Goal: Task Accomplishment & Management: Manage account settings

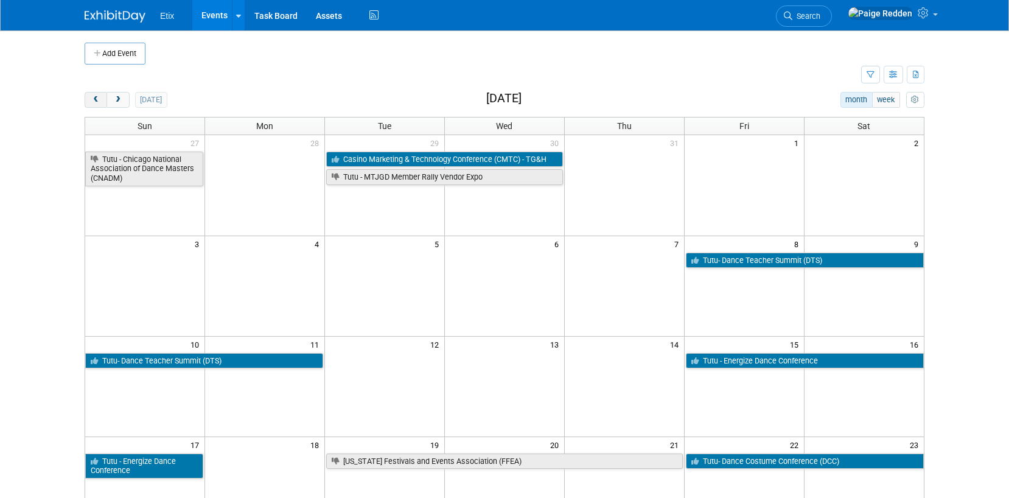
click at [89, 100] on button "prev" at bounding box center [96, 100] width 23 height 16
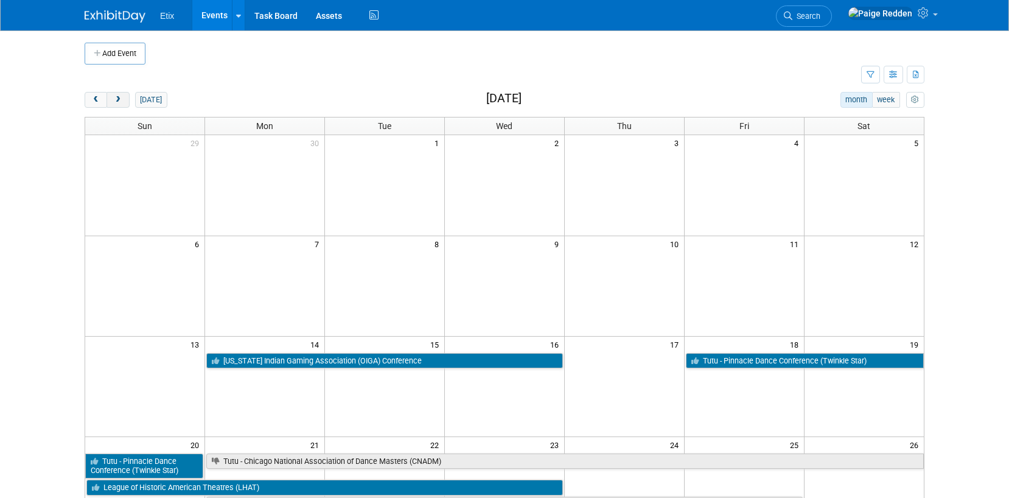
click at [117, 96] on span "next" at bounding box center [117, 100] width 9 height 8
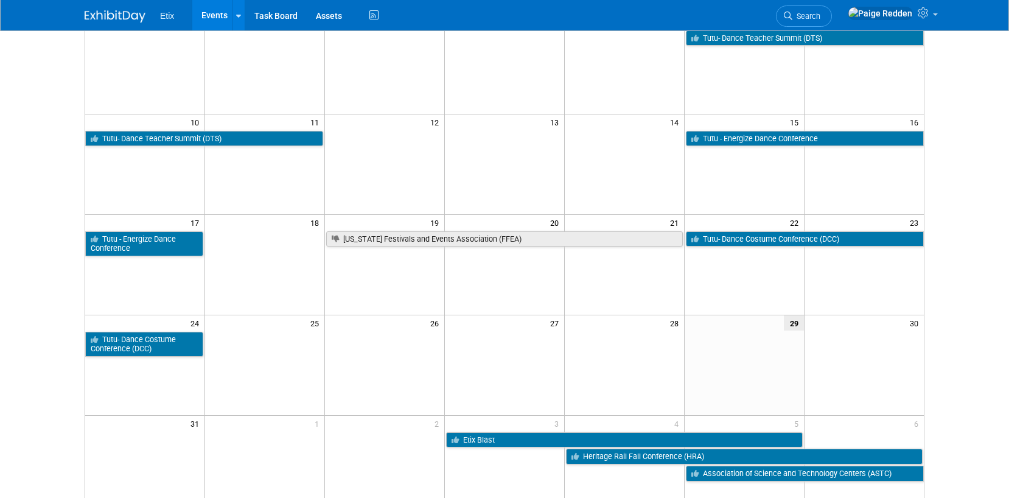
scroll to position [231, 0]
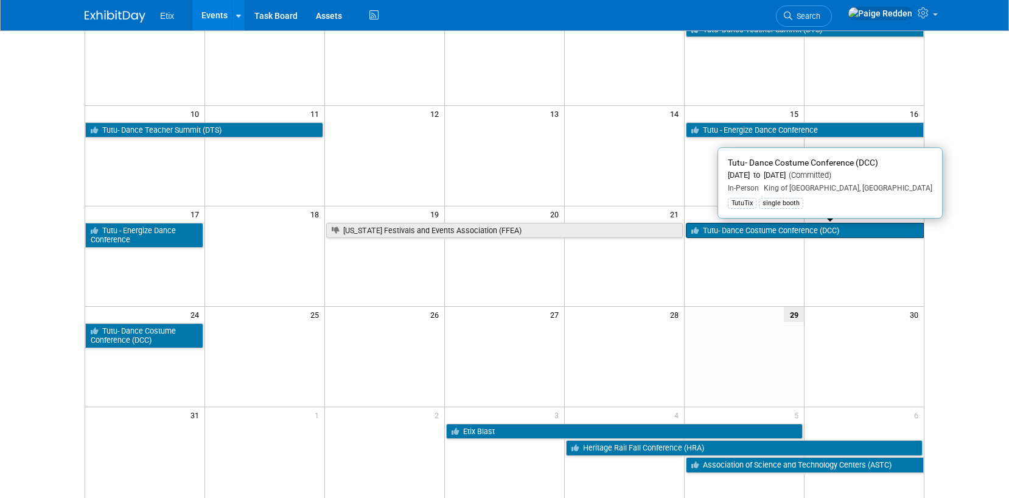
click at [780, 233] on link "Tutu- Dance Costume Conference (DCC)" at bounding box center [805, 231] width 238 height 16
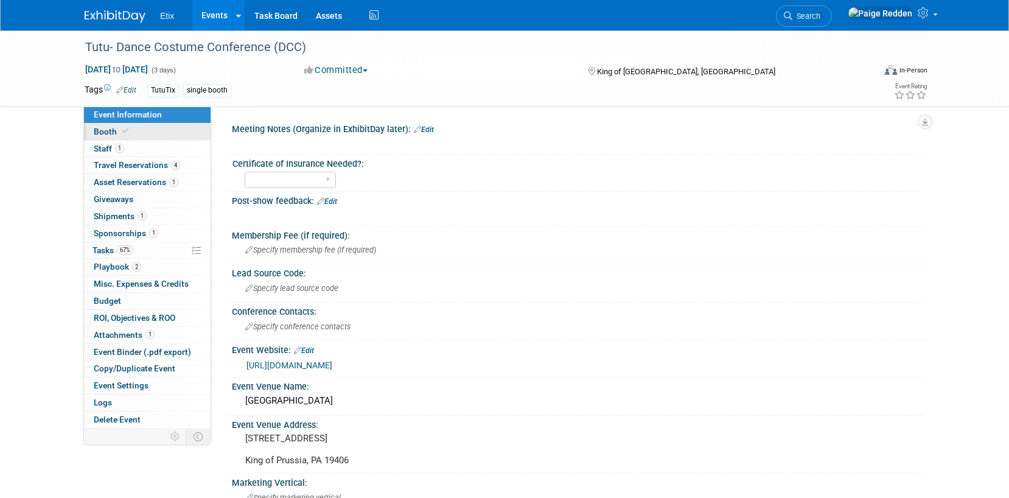
click at [139, 134] on link "Booth" at bounding box center [147, 132] width 127 height 16
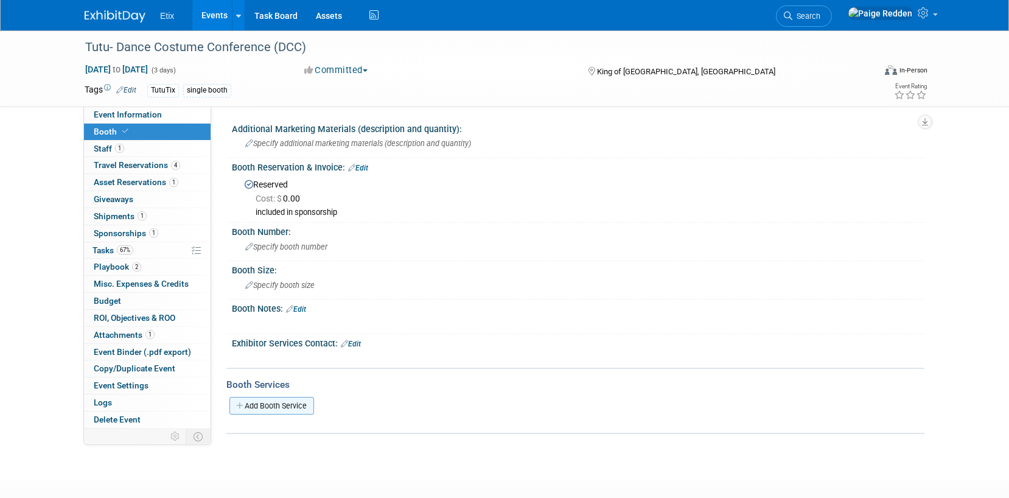
click at [265, 408] on link "Add Booth Service" at bounding box center [272, 406] width 85 height 18
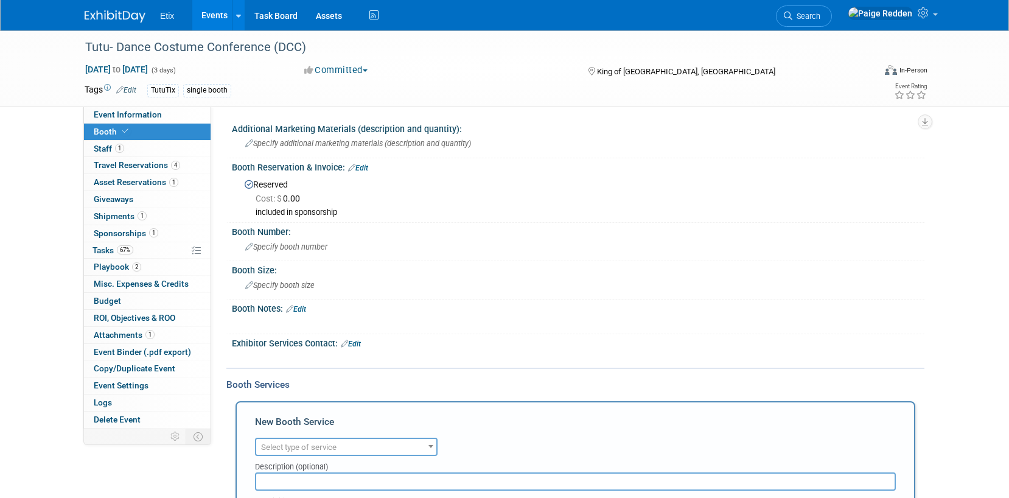
click at [287, 452] on span "Select type of service" at bounding box center [298, 447] width 75 height 9
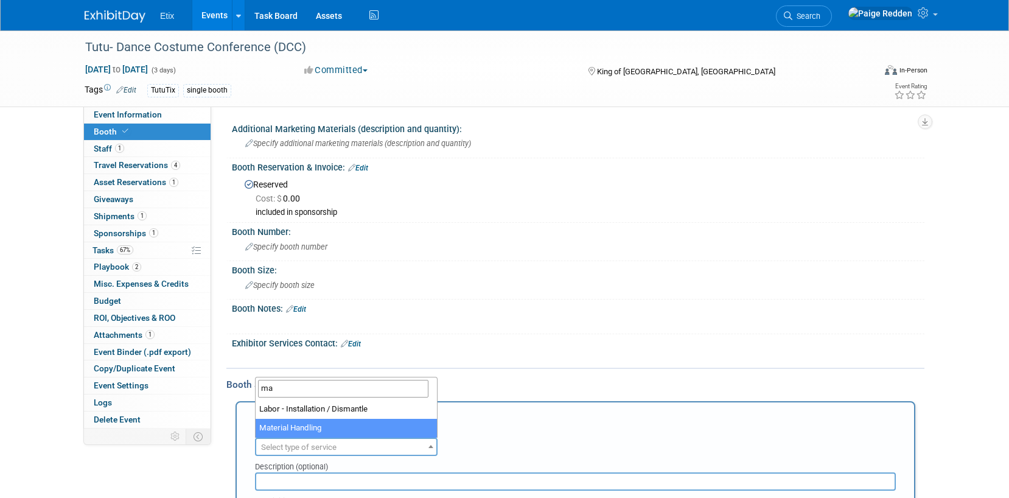
type input "ma"
select select "10"
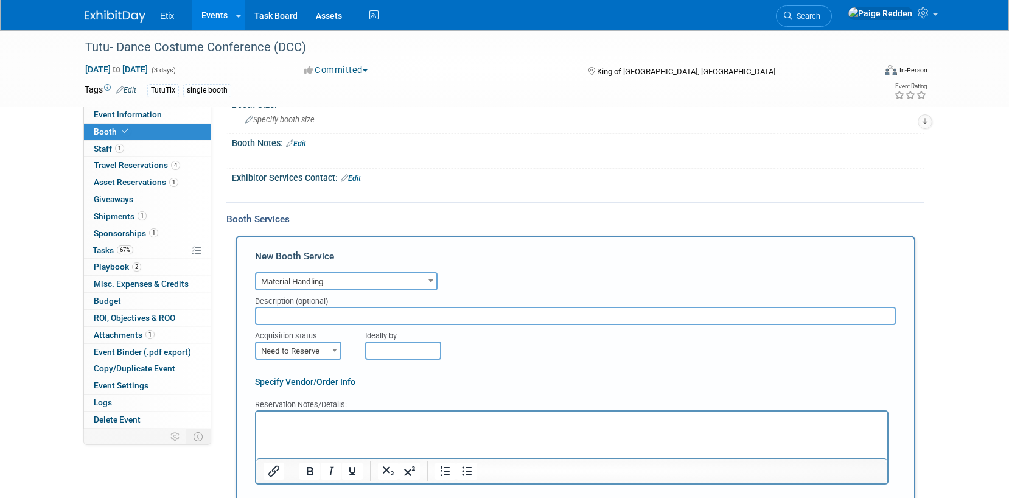
scroll to position [169, 0]
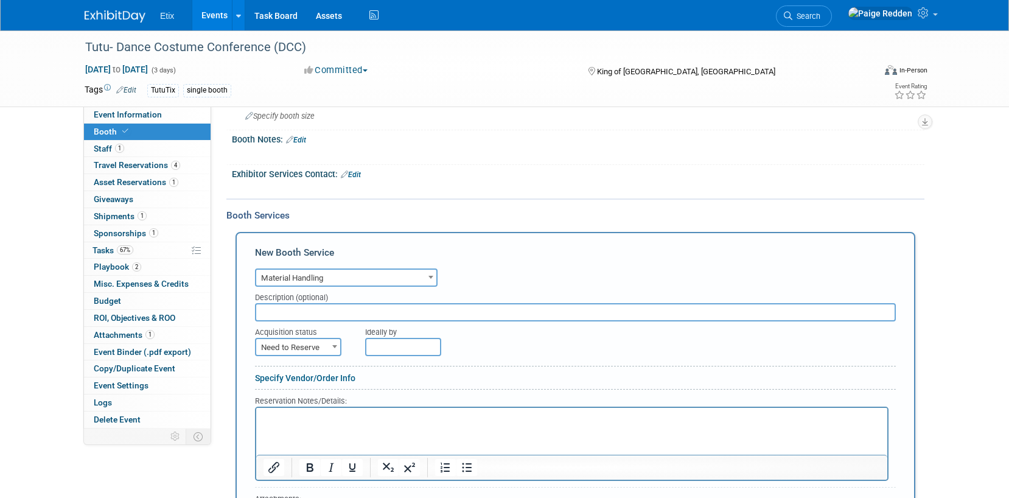
click at [283, 346] on span "Need to Reserve" at bounding box center [298, 347] width 84 height 17
select select "2"
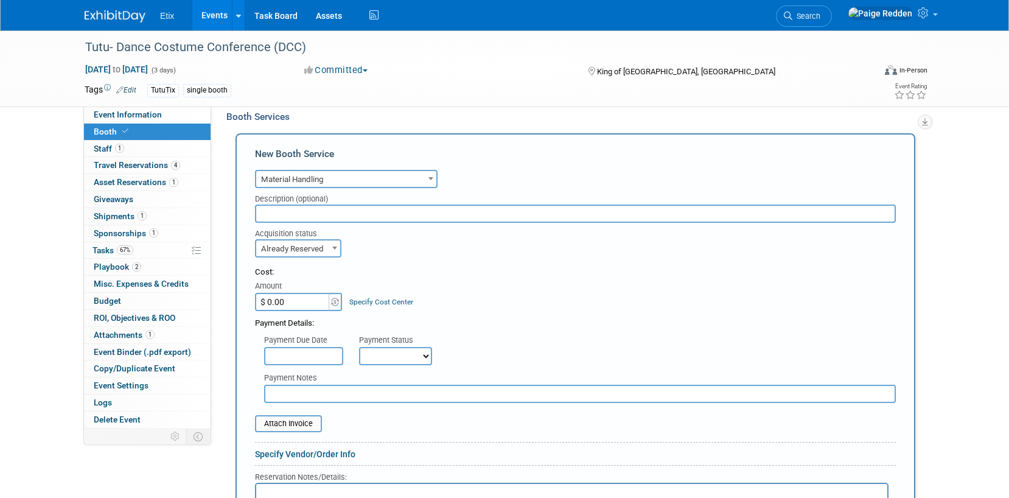
scroll to position [303, 0]
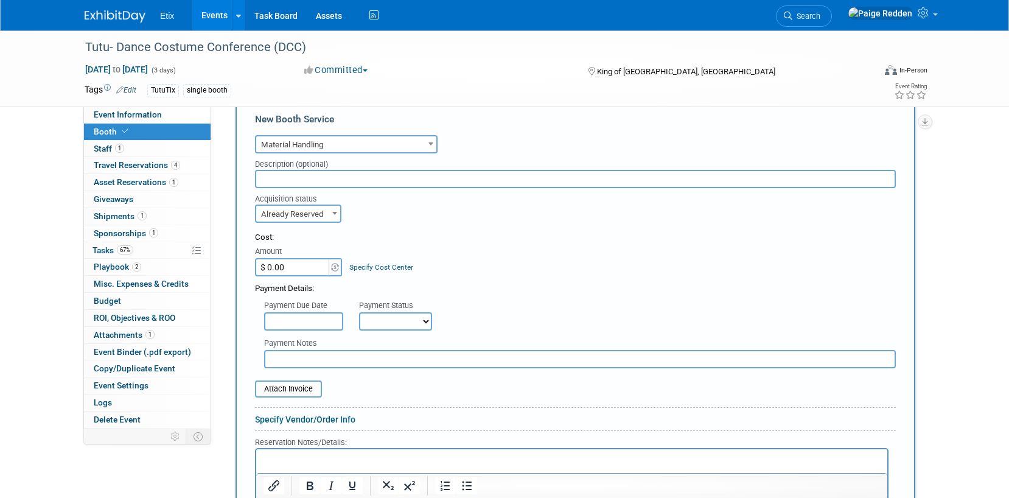
click at [293, 270] on input "$ 0.00" at bounding box center [293, 267] width 76 height 18
type input "$ 1,079.89"
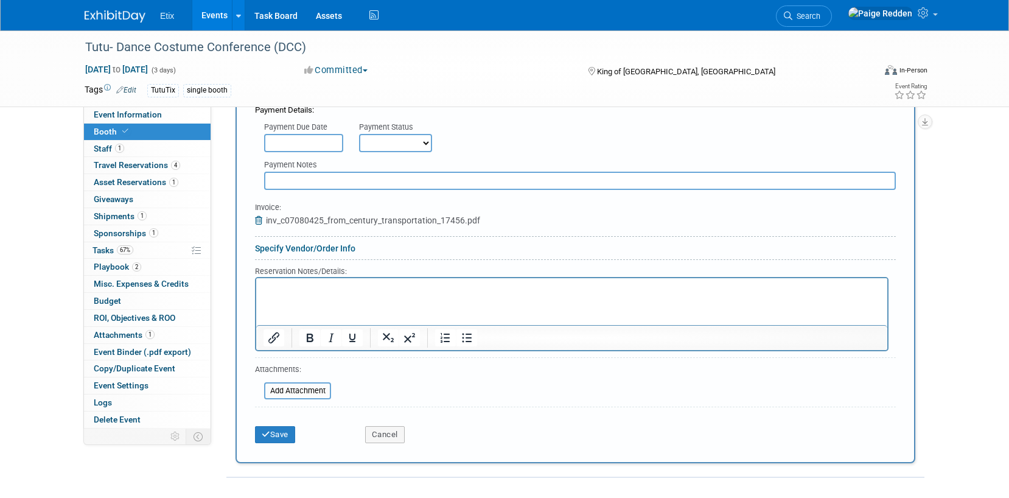
scroll to position [484, 0]
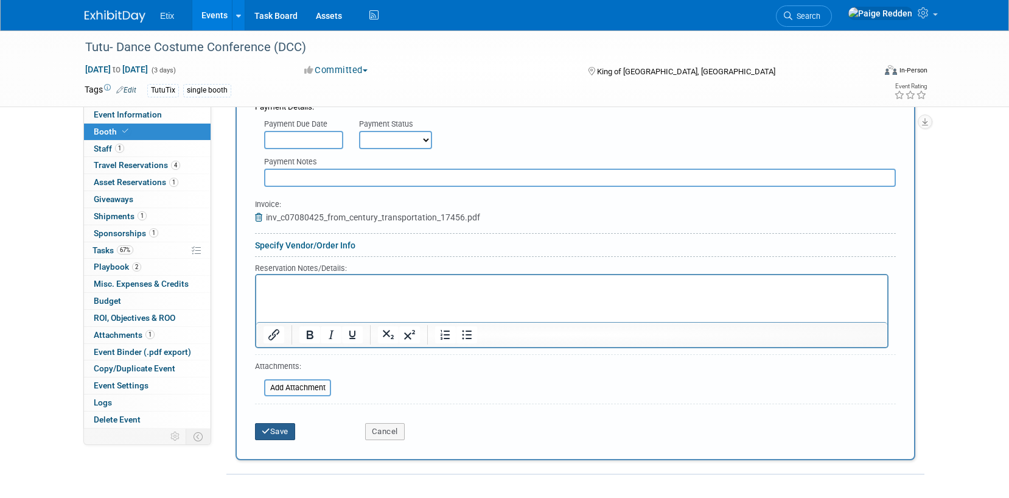
click at [266, 437] on button "Save" at bounding box center [275, 431] width 40 height 17
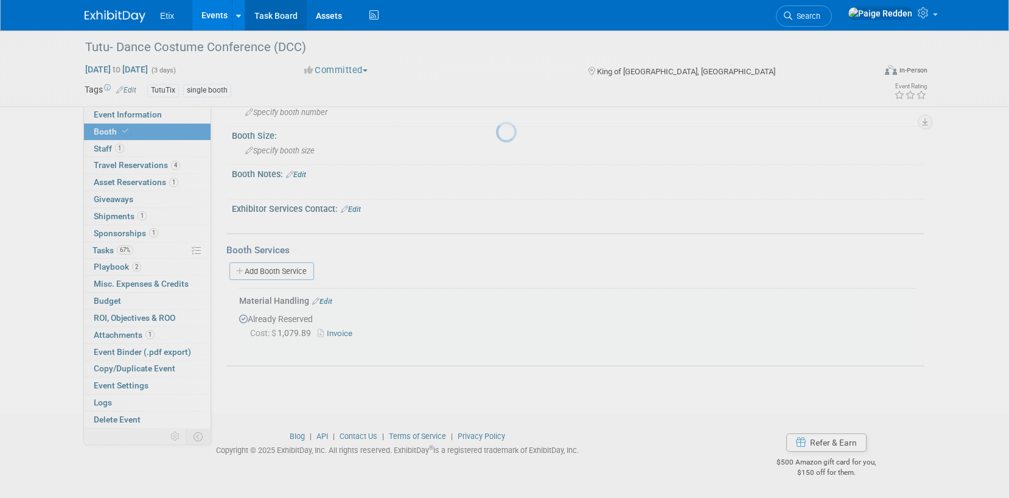
scroll to position [134, 0]
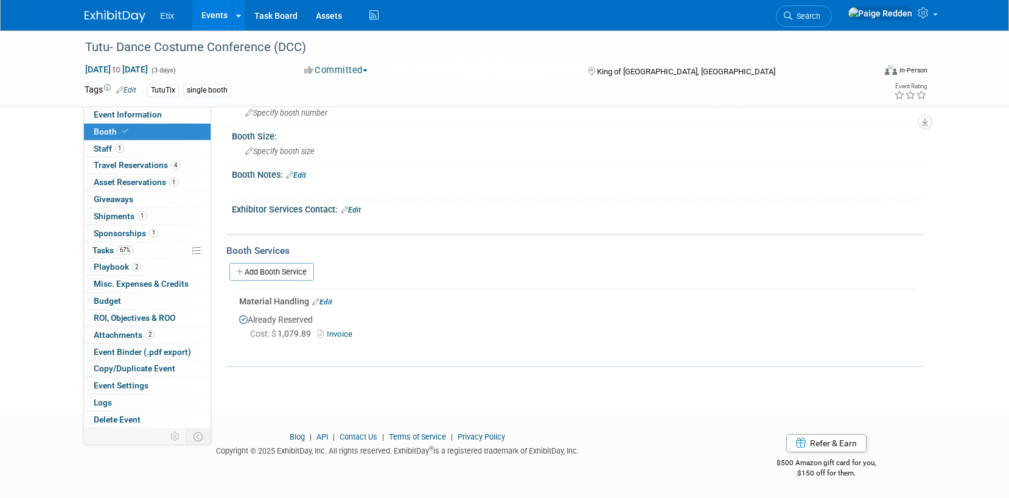
click at [326, 302] on link "Edit" at bounding box center [322, 302] width 20 height 9
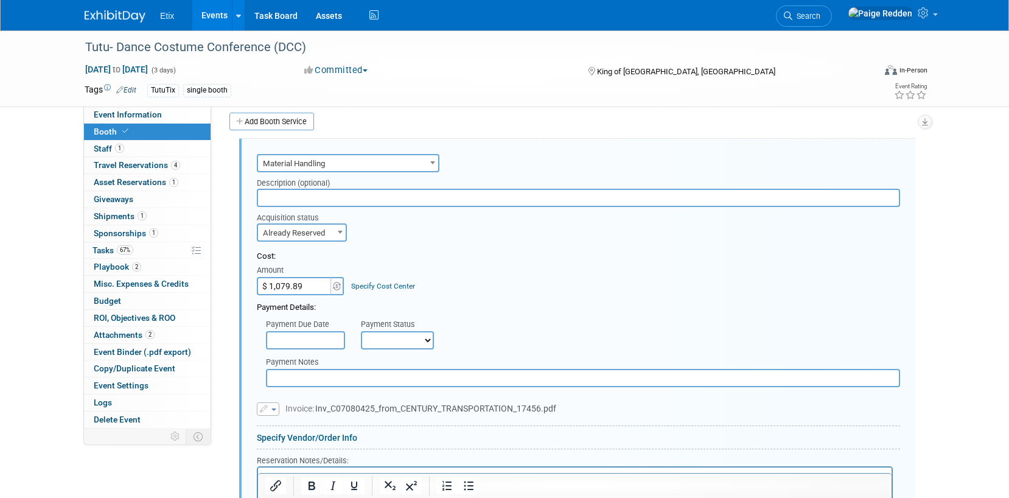
scroll to position [0, 0]
click at [312, 282] on input "$ 1,079.89" at bounding box center [295, 286] width 76 height 18
type input "$ 0.00"
click at [268, 410] on icon "button" at bounding box center [265, 409] width 10 height 8
click at [293, 445] on link "Remove attachment" at bounding box center [319, 444] width 122 height 17
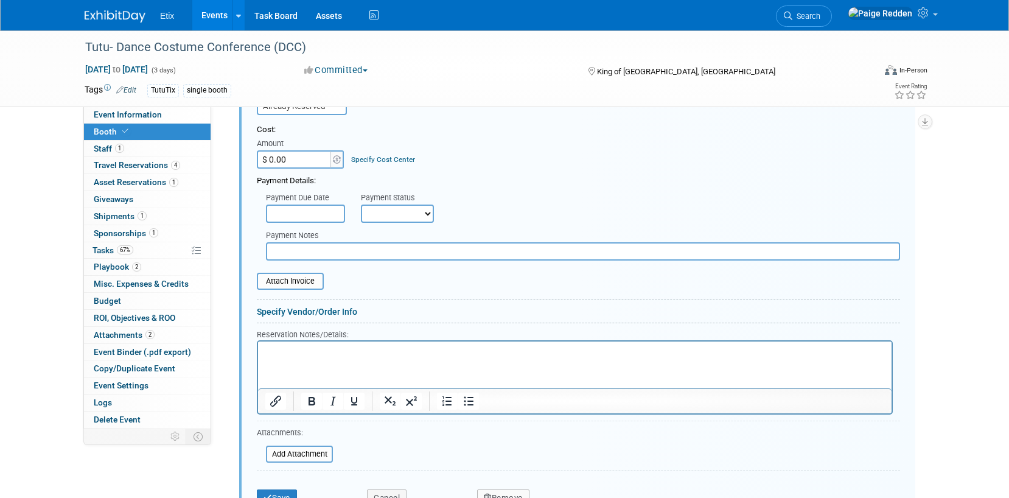
scroll to position [419, 0]
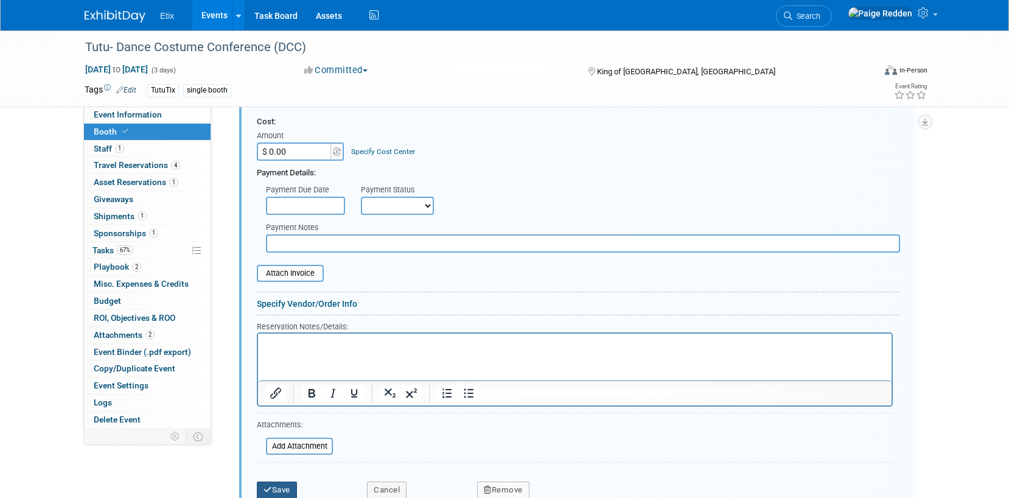
click at [268, 486] on icon "submit" at bounding box center [268, 490] width 9 height 8
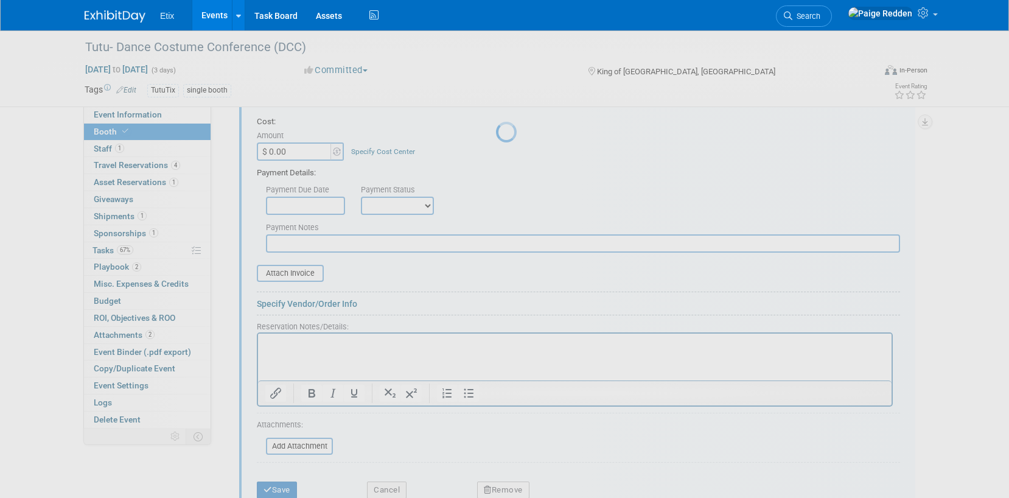
scroll to position [134, 0]
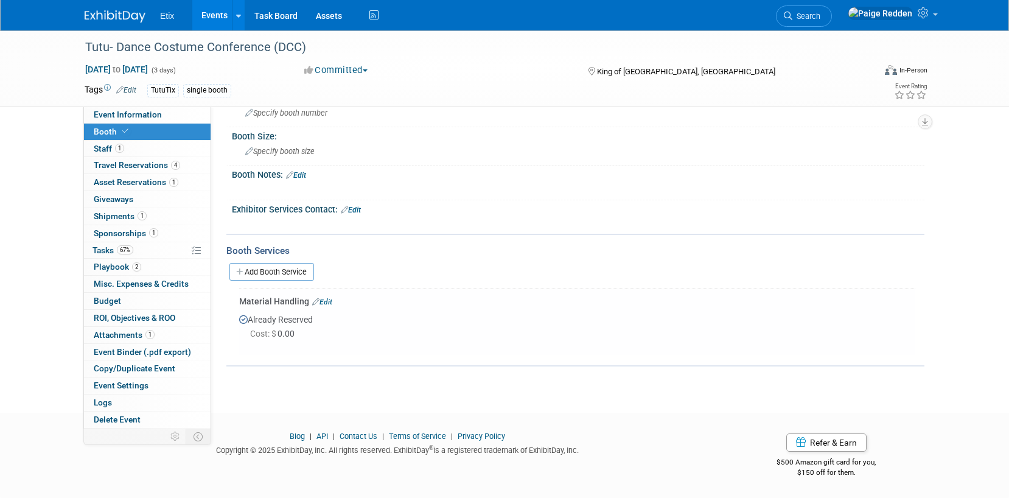
click at [323, 300] on link "Edit" at bounding box center [322, 302] width 20 height 9
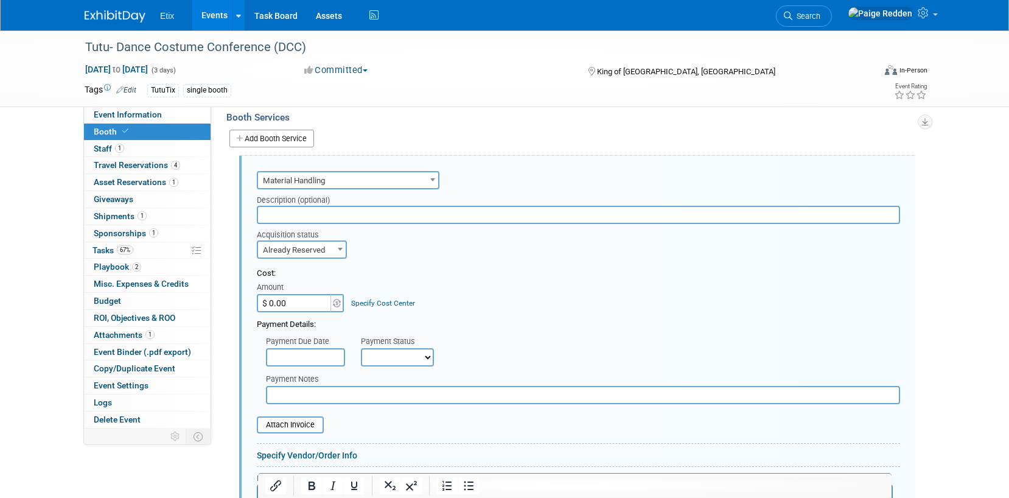
scroll to position [284, 0]
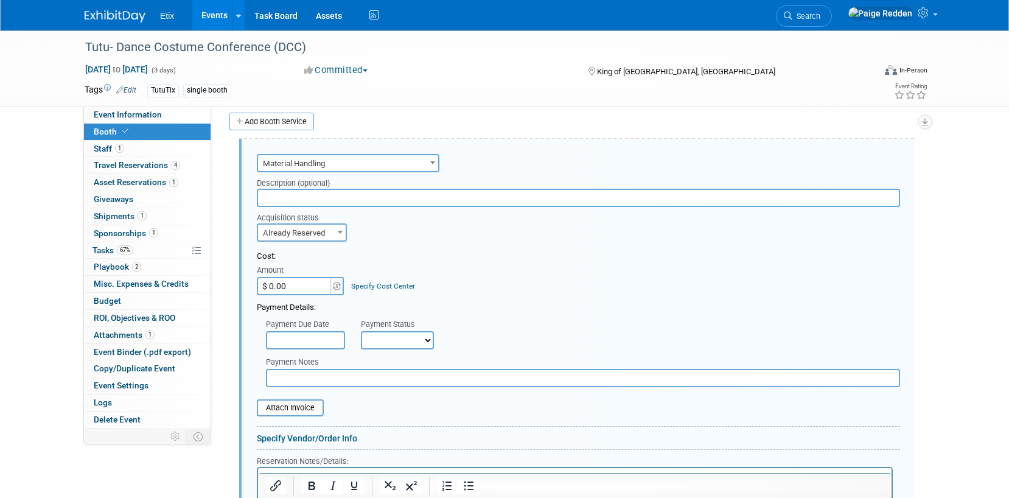
click at [403, 344] on select "Not Paid Yet Partially Paid Paid in Full" at bounding box center [397, 340] width 73 height 18
select select "3"
click at [361, 331] on select "Not Paid Yet Partially Paid Paid in Full" at bounding box center [397, 340] width 73 height 18
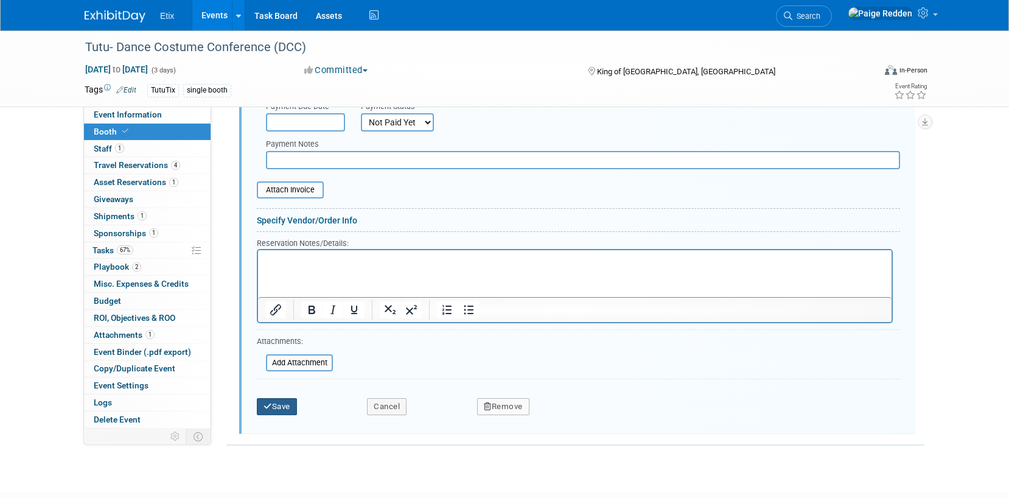
click at [273, 412] on button "Save" at bounding box center [277, 406] width 40 height 17
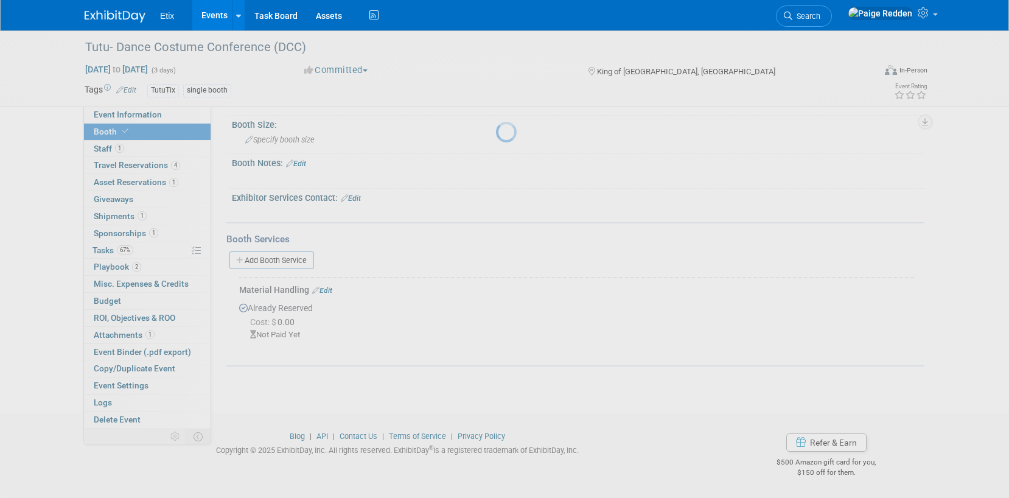
scroll to position [146, 0]
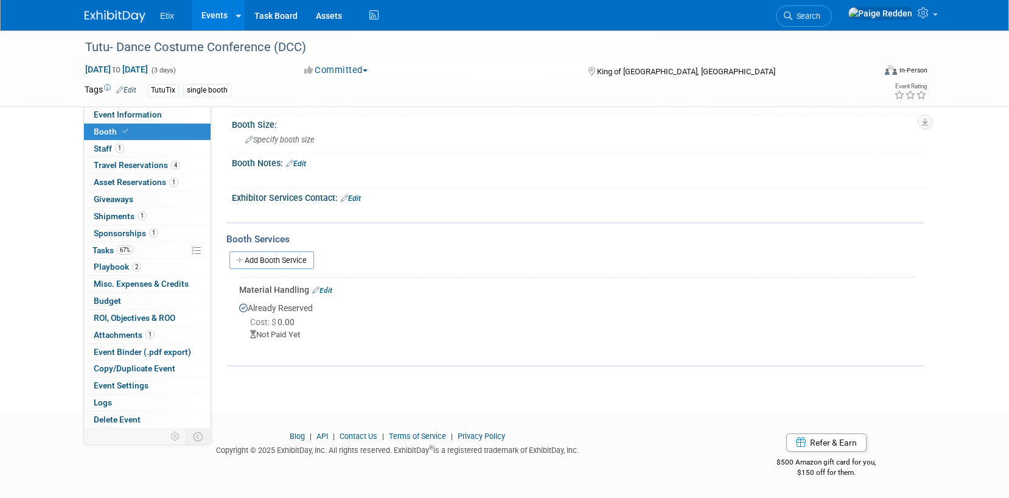
click at [211, 17] on link "Events" at bounding box center [214, 15] width 44 height 30
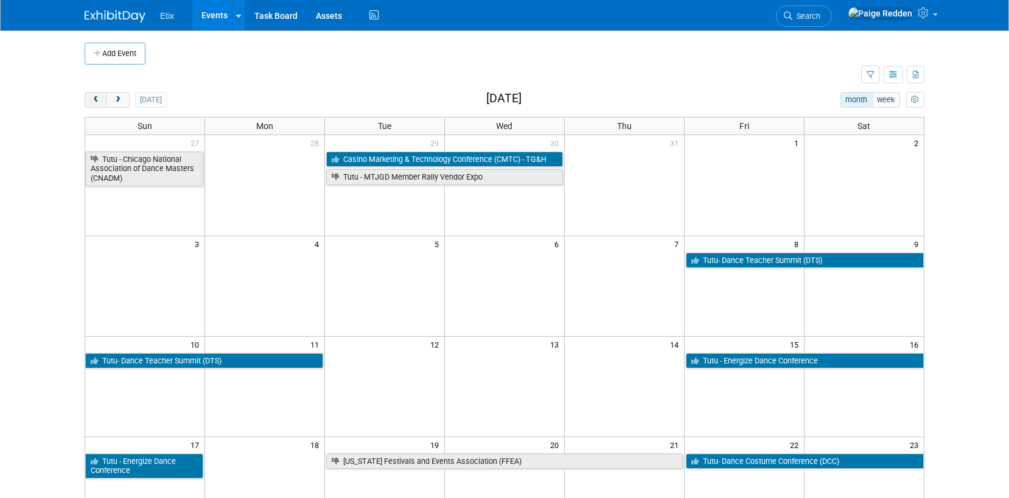
click at [92, 99] on span "prev" at bounding box center [95, 100] width 9 height 8
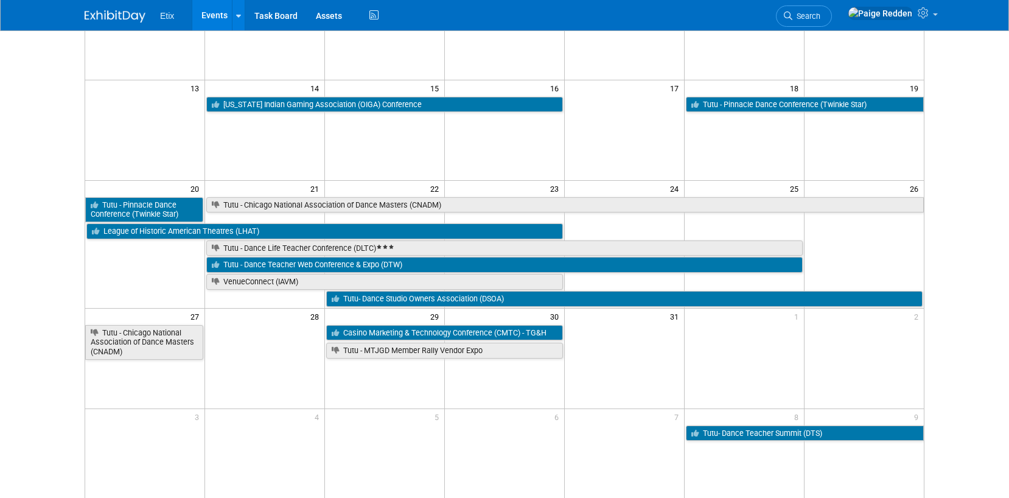
scroll to position [258, 0]
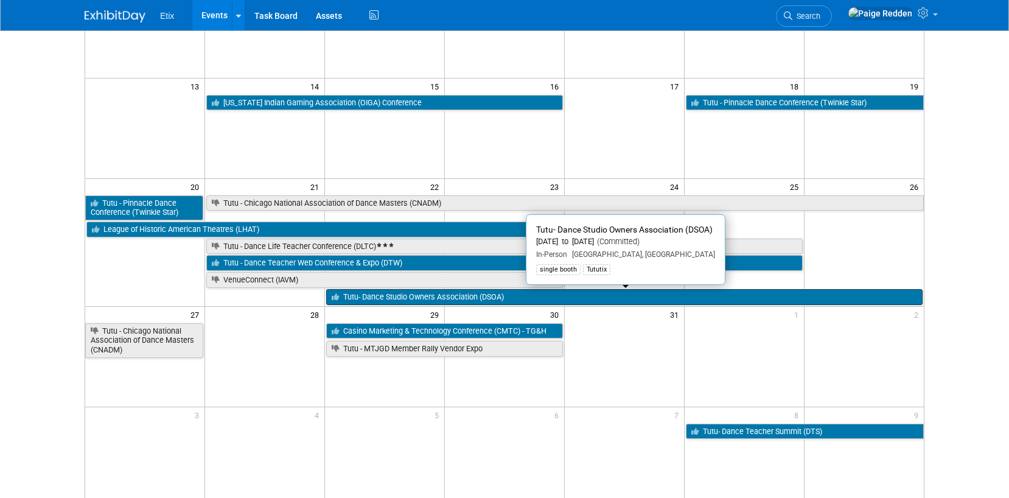
click at [354, 300] on link "Tutu- Dance Studio Owners Association (DSOA)" at bounding box center [624, 297] width 597 height 16
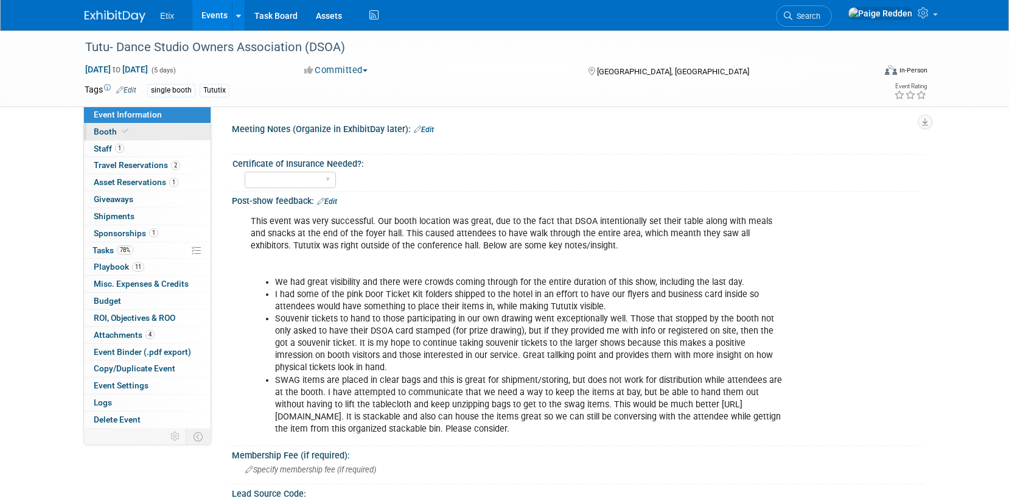
click at [149, 132] on link "Booth" at bounding box center [147, 132] width 127 height 16
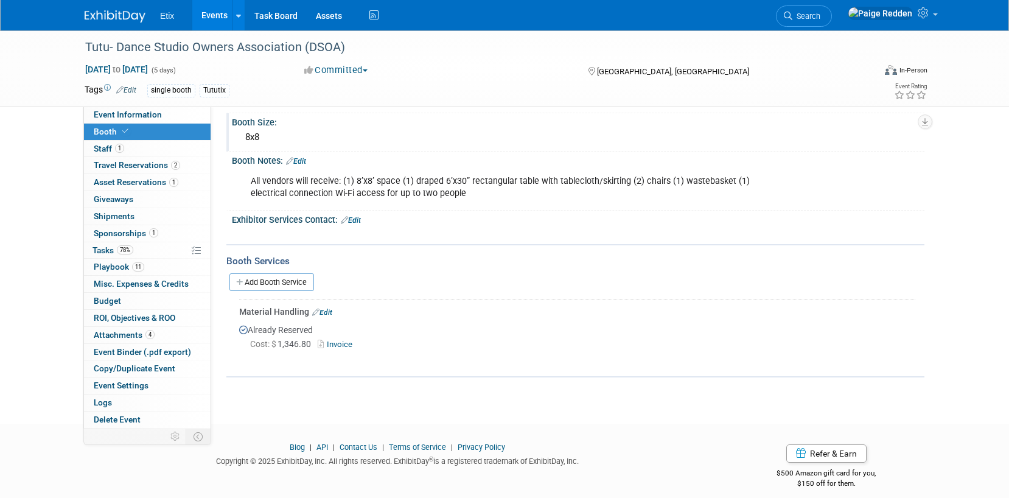
scroll to position [131, 0]
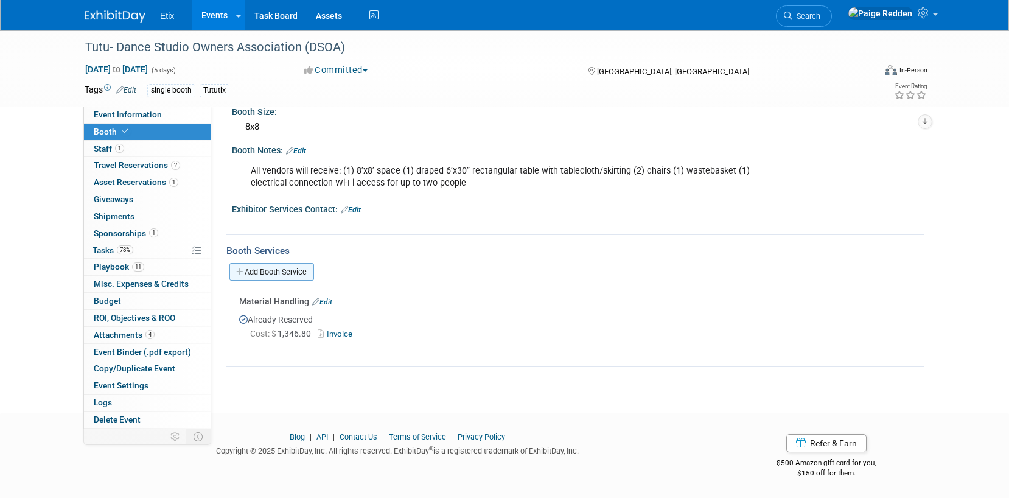
click at [261, 277] on link "Add Booth Service" at bounding box center [272, 272] width 85 height 18
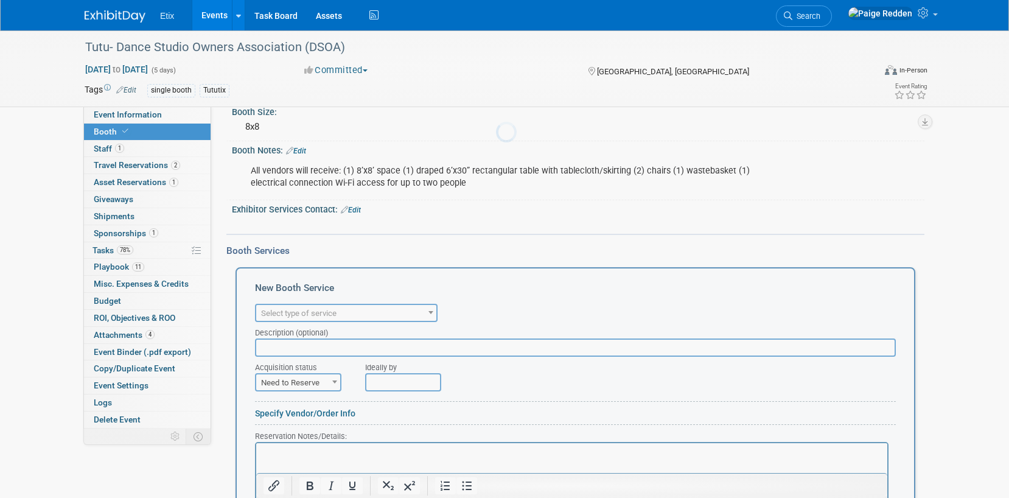
scroll to position [0, 0]
click at [274, 322] on div "Description (optional)" at bounding box center [575, 330] width 641 height 16
click at [274, 314] on span "Select type of service" at bounding box center [298, 313] width 75 height 9
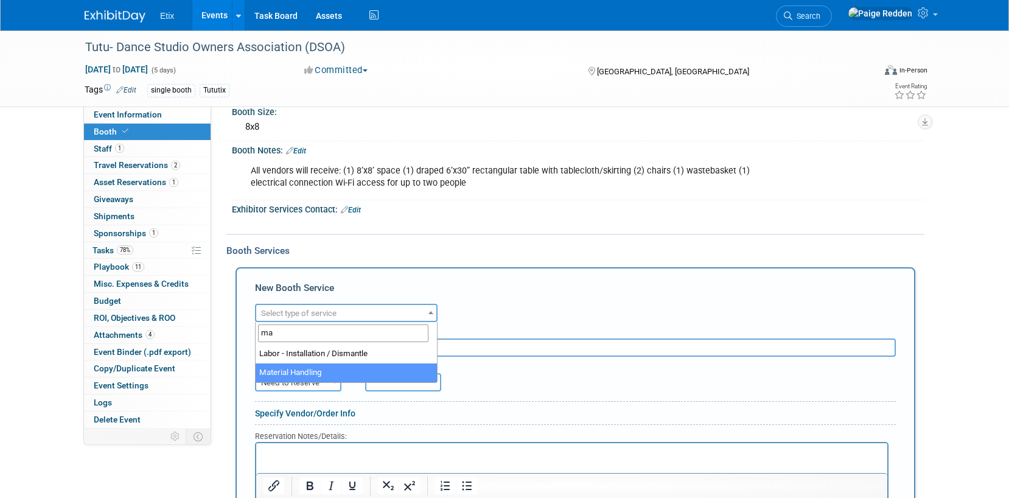
type input "ma"
select select "10"
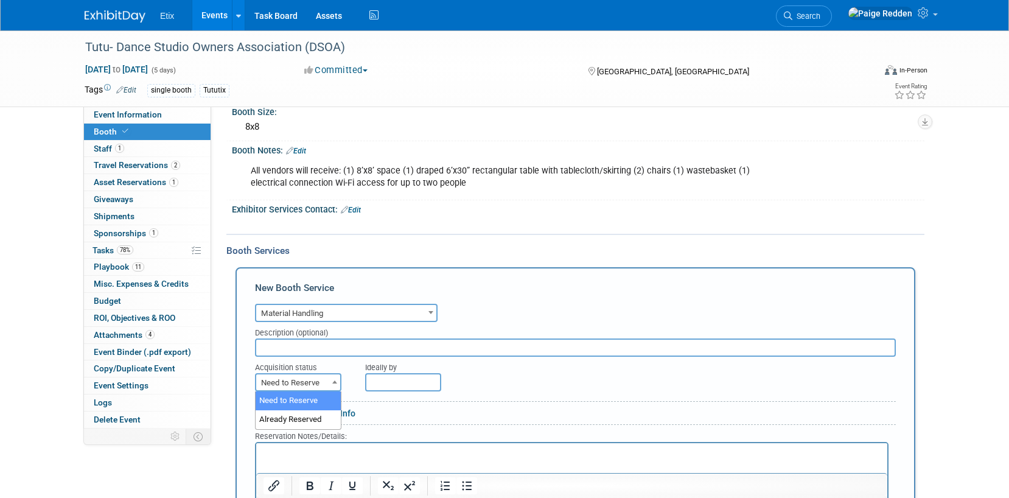
click at [274, 386] on span "Need to Reserve" at bounding box center [298, 382] width 84 height 17
select select "2"
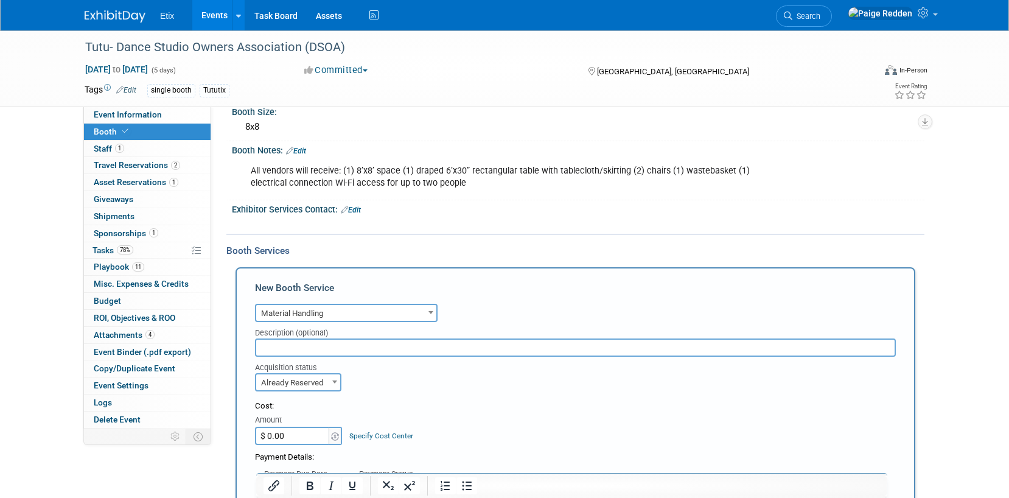
click at [278, 437] on input "$ 0.00" at bounding box center [293, 436] width 76 height 18
type input "$ 1,079.89"
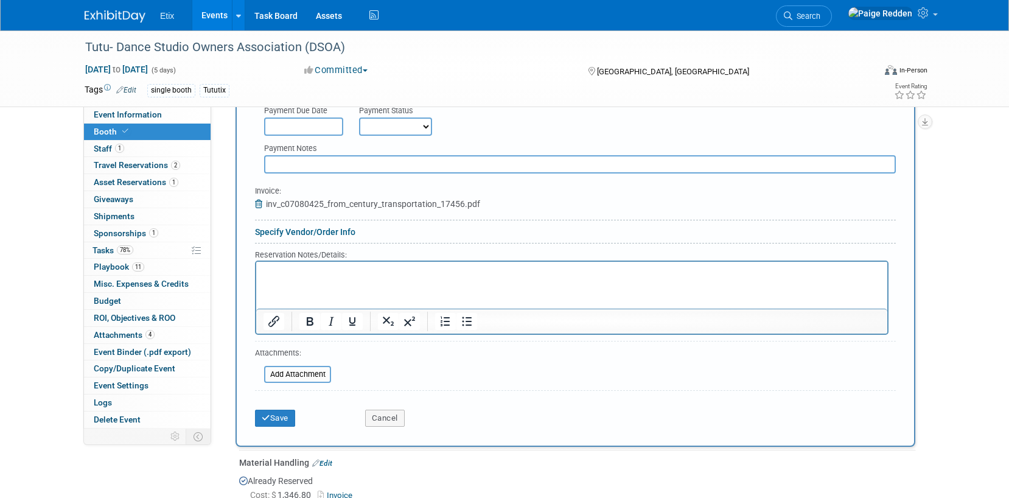
scroll to position [496, 0]
click at [303, 270] on p "Rich Text Area. Press ALT-0 for help." at bounding box center [572, 271] width 617 height 12
click at [271, 421] on button "Save" at bounding box center [275, 417] width 40 height 17
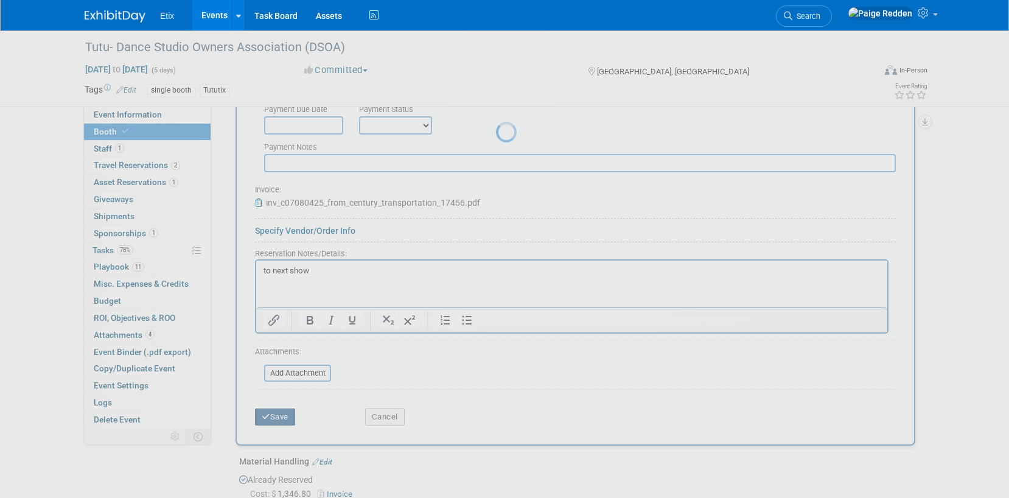
scroll to position [209, 0]
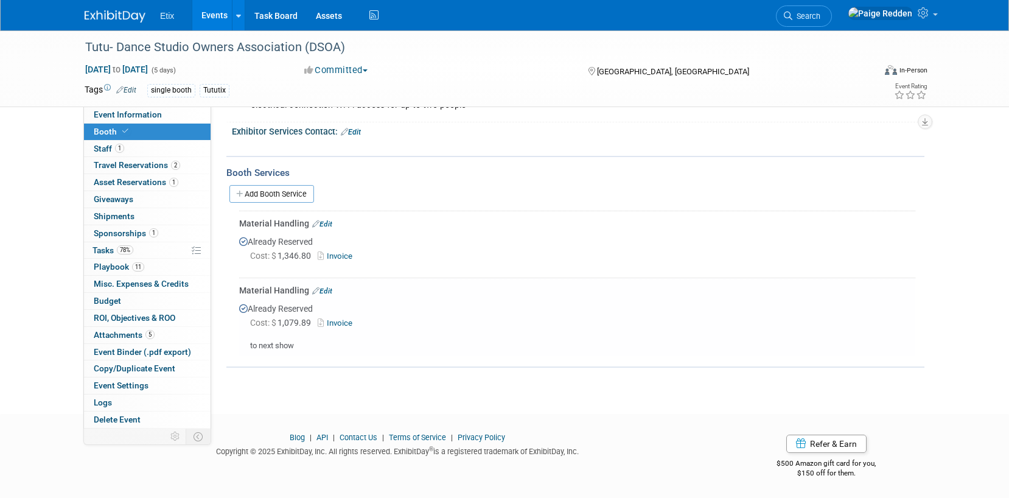
click at [328, 223] on link "Edit" at bounding box center [322, 224] width 20 height 9
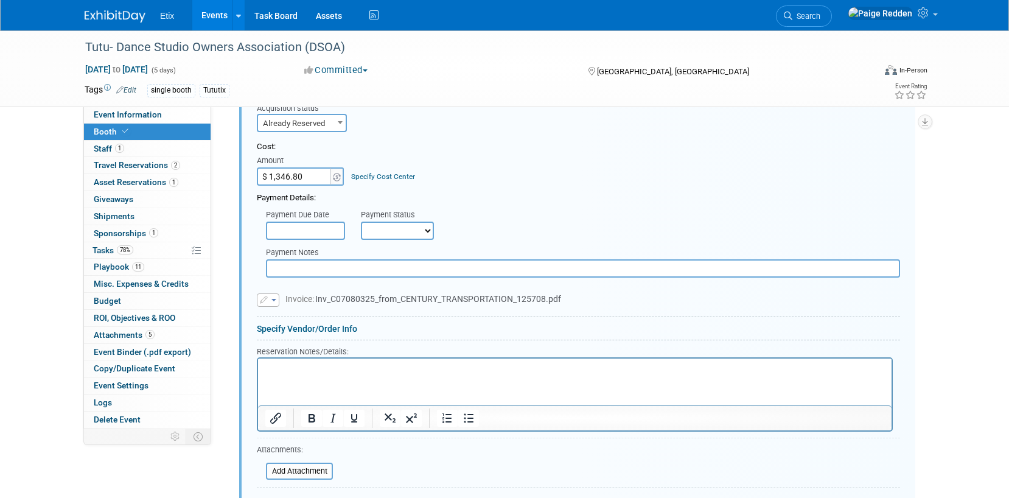
scroll to position [407, 0]
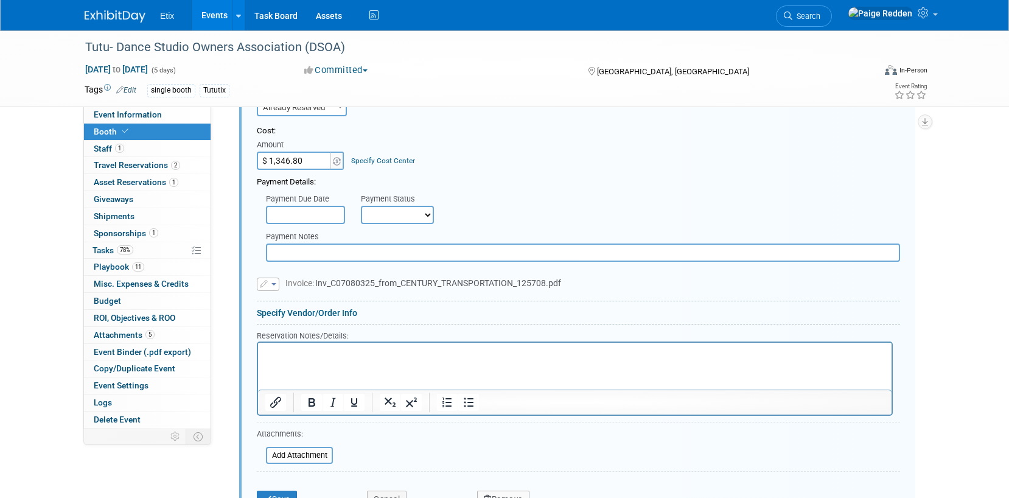
click at [279, 359] on html at bounding box center [575, 350] width 634 height 16
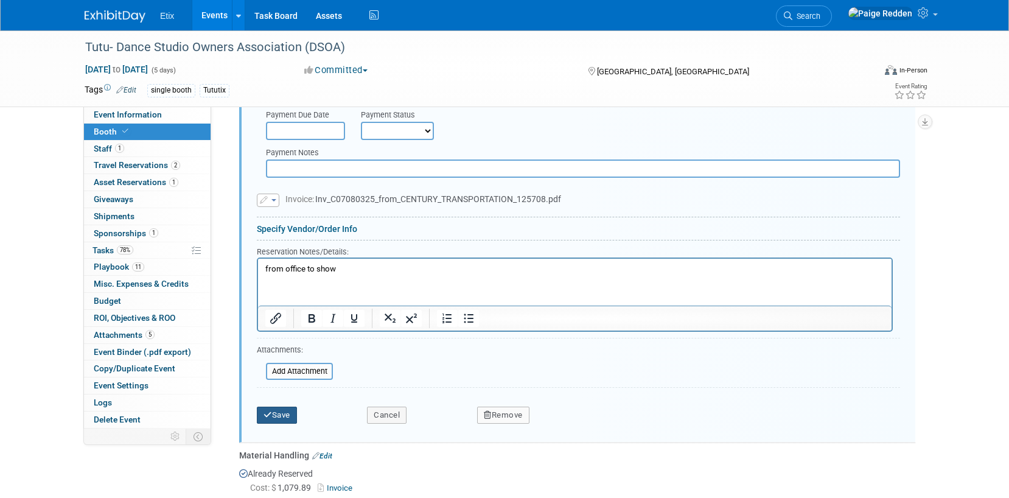
click at [266, 412] on icon "submit" at bounding box center [268, 415] width 9 height 8
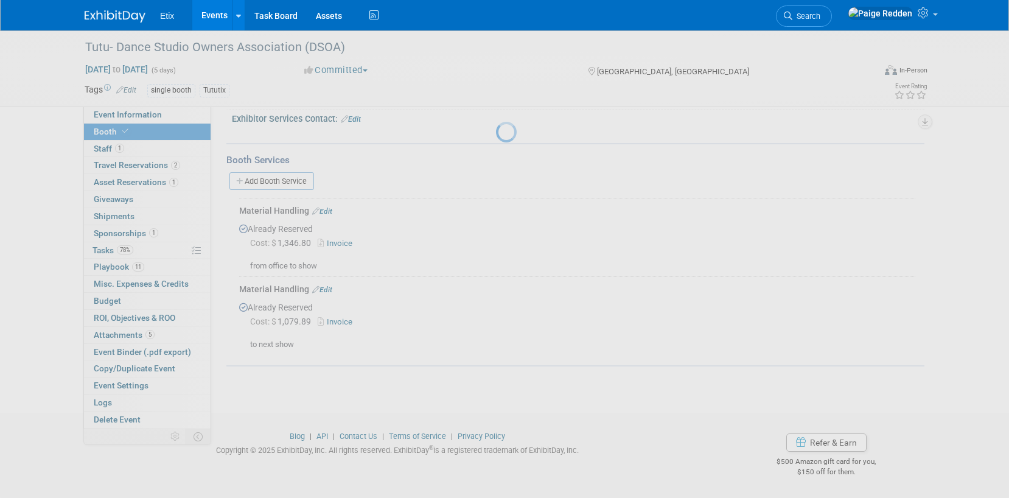
scroll to position [220, 0]
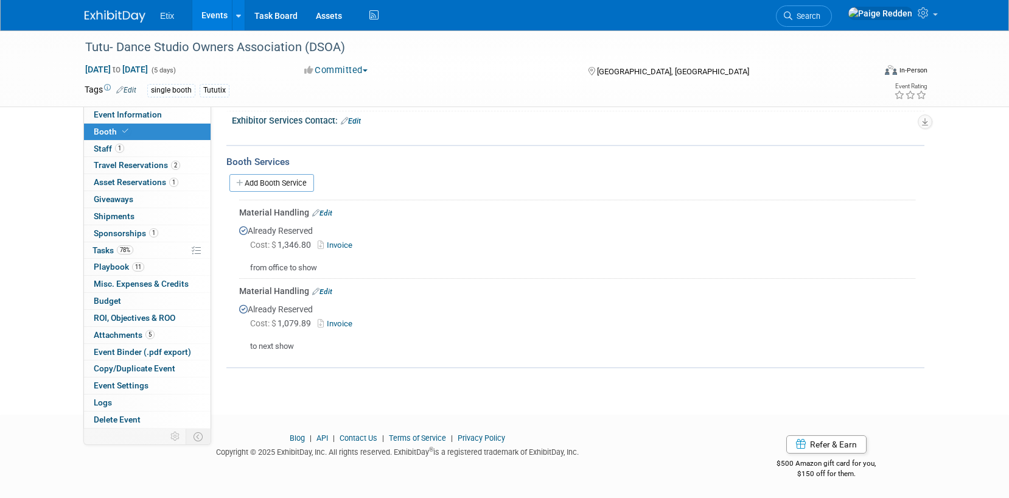
click at [212, 15] on link "Events" at bounding box center [214, 15] width 44 height 30
